Goal: Complete application form: Complete application form

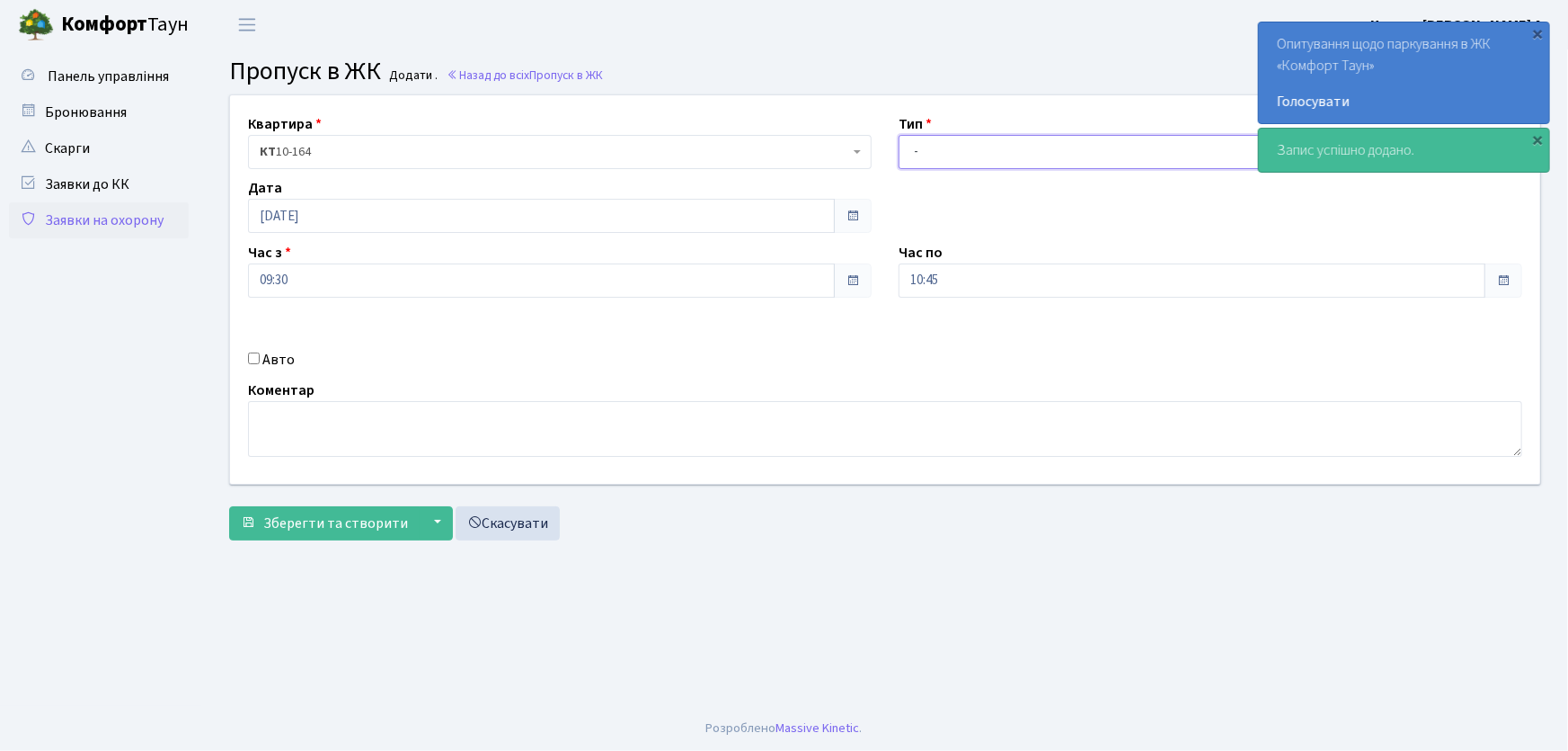
drag, startPoint x: 911, startPoint y: 147, endPoint x: 927, endPoint y: 150, distance: 16.3
click at [912, 147] on select "- Доставка Таксі Гості Сервіс" at bounding box center [1209, 151] width 624 height 34
select select "1"
click at [898, 135] on select "- Доставка Таксі Гості Сервіс" at bounding box center [1209, 151] width 624 height 34
click at [776, 287] on div "Квартира <b>КТ</b>&nbsp;&nbsp;&nbsp;&nbsp;10-164 КТ 10-164 Тип - Доставка Таксі…" at bounding box center [884, 289] width 1337 height 388
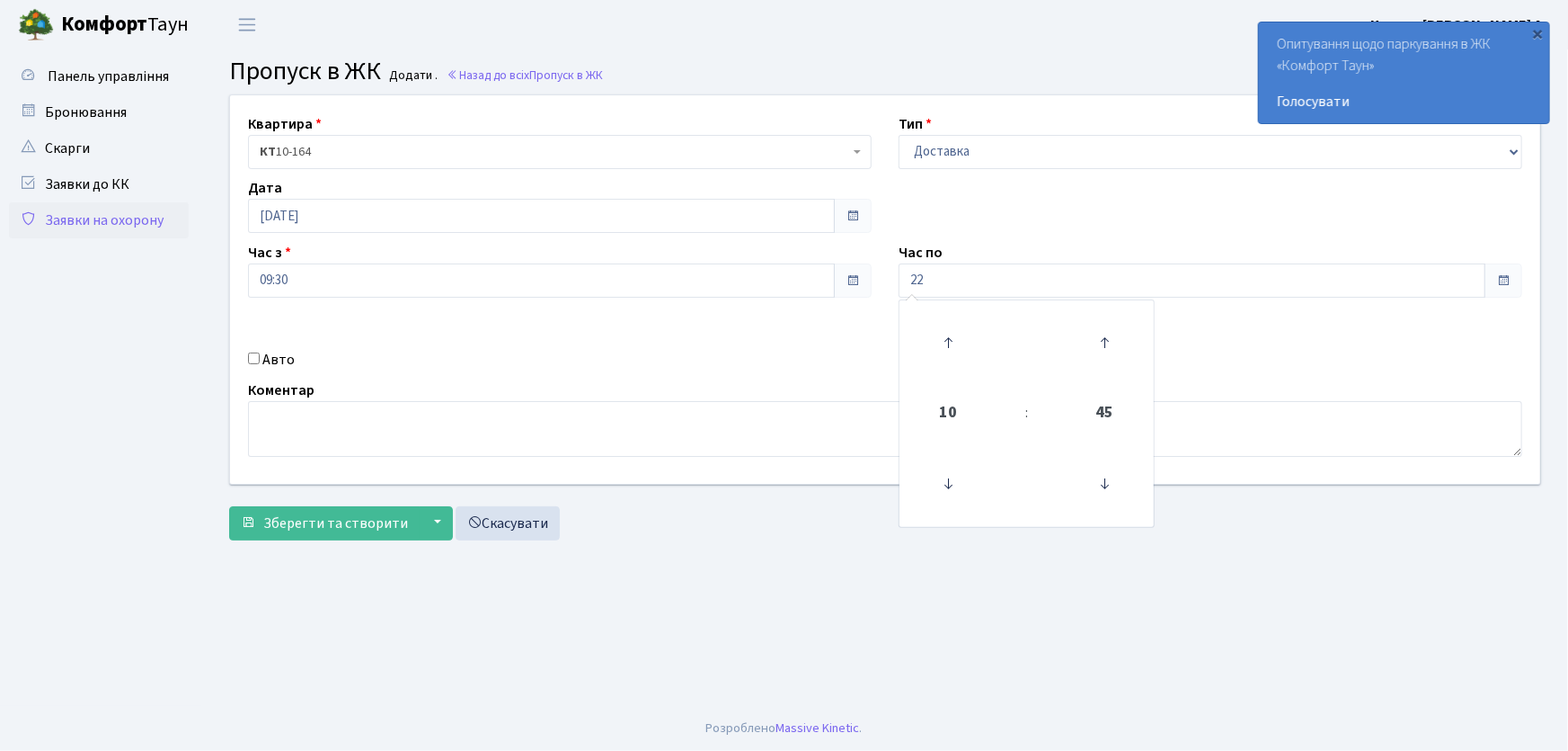
type input "22:00"
click at [254, 357] on input "Авто" at bounding box center [254, 358] width 12 height 12
checkbox input "true"
type input "АА3937РН"
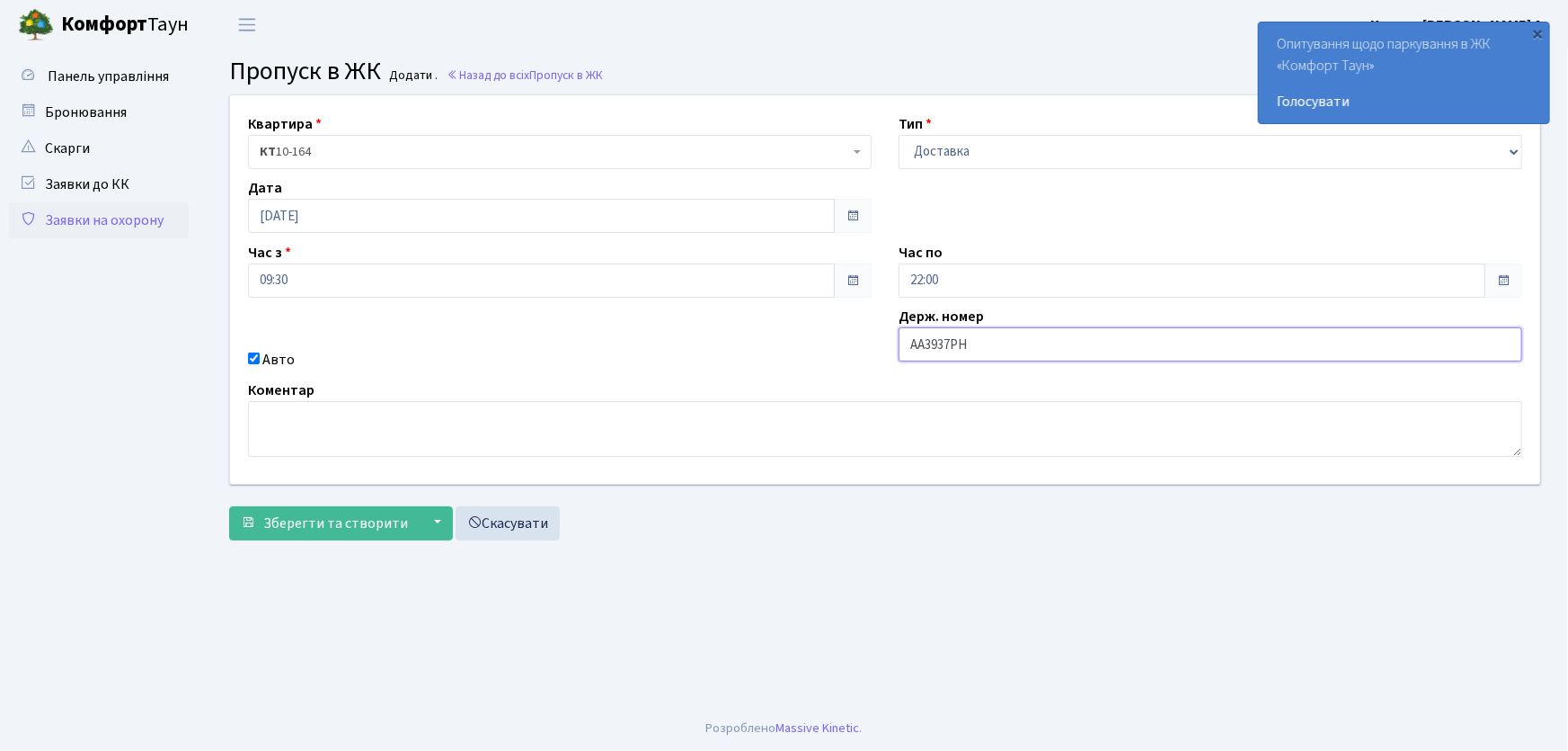
click at [229, 506] on button "Зберегти та створити" at bounding box center [324, 523] width 190 height 34
